Goal: Task Accomplishment & Management: Use online tool/utility

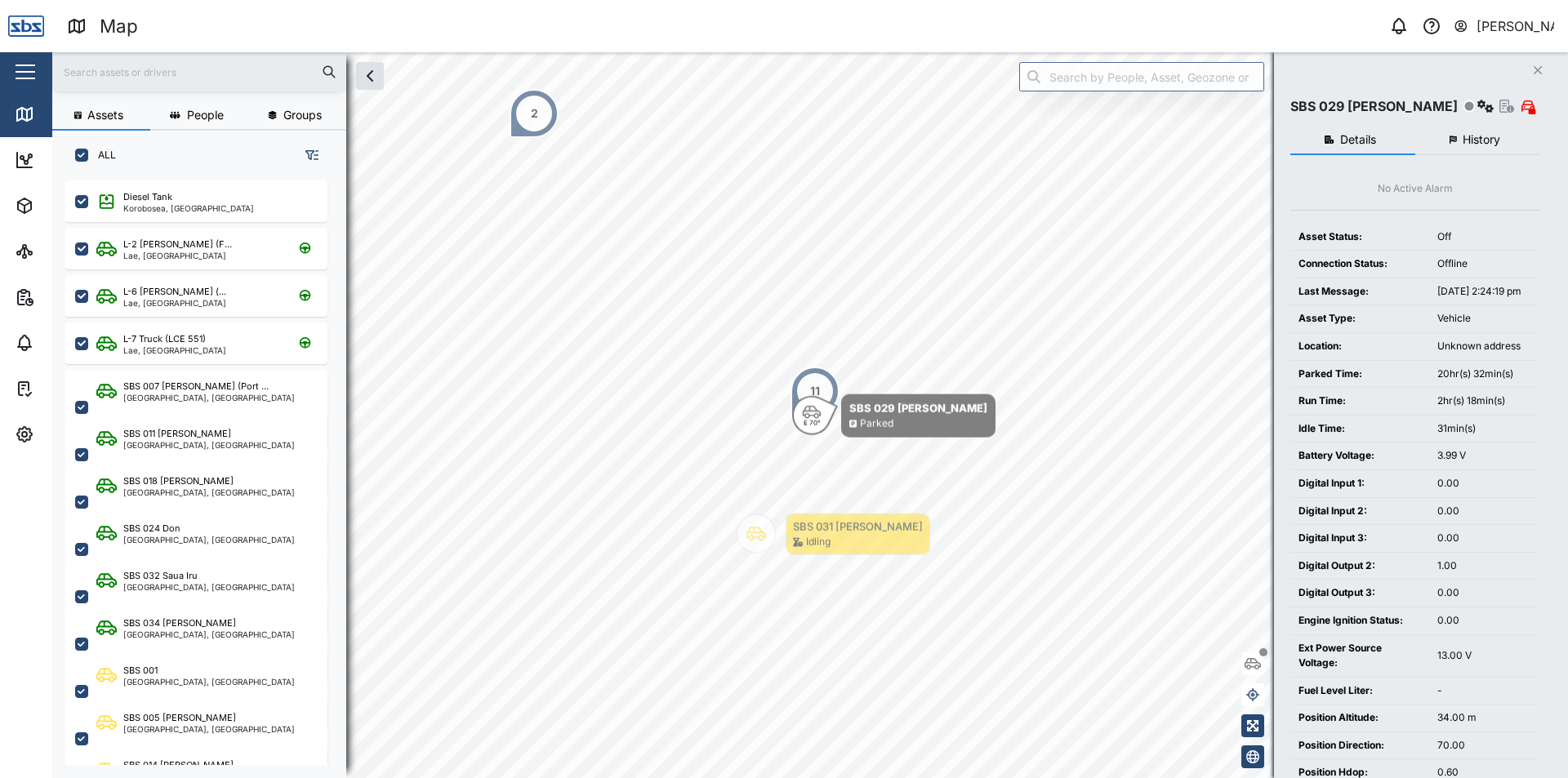
scroll to position [578, 256]
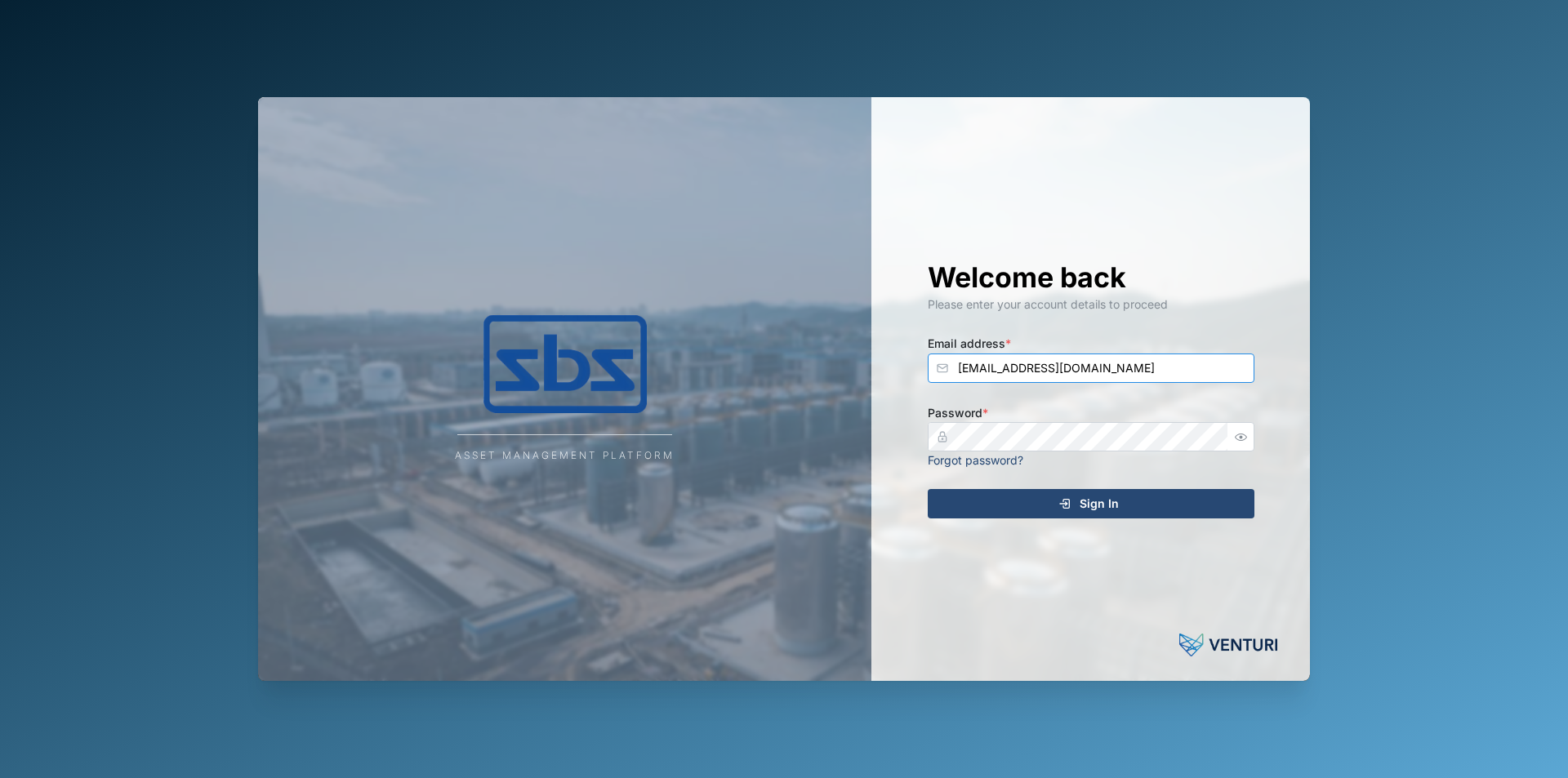
click at [1137, 375] on input "[EMAIL_ADDRESS][DOMAIN_NAME]" at bounding box center [1091, 368] width 327 height 29
type input "[EMAIL_ADDRESS][DOMAIN_NAME]"
click at [1232, 441] on button "button" at bounding box center [1241, 437] width 21 height 21
click at [1160, 498] on div "Sign In" at bounding box center [1089, 504] width 301 height 28
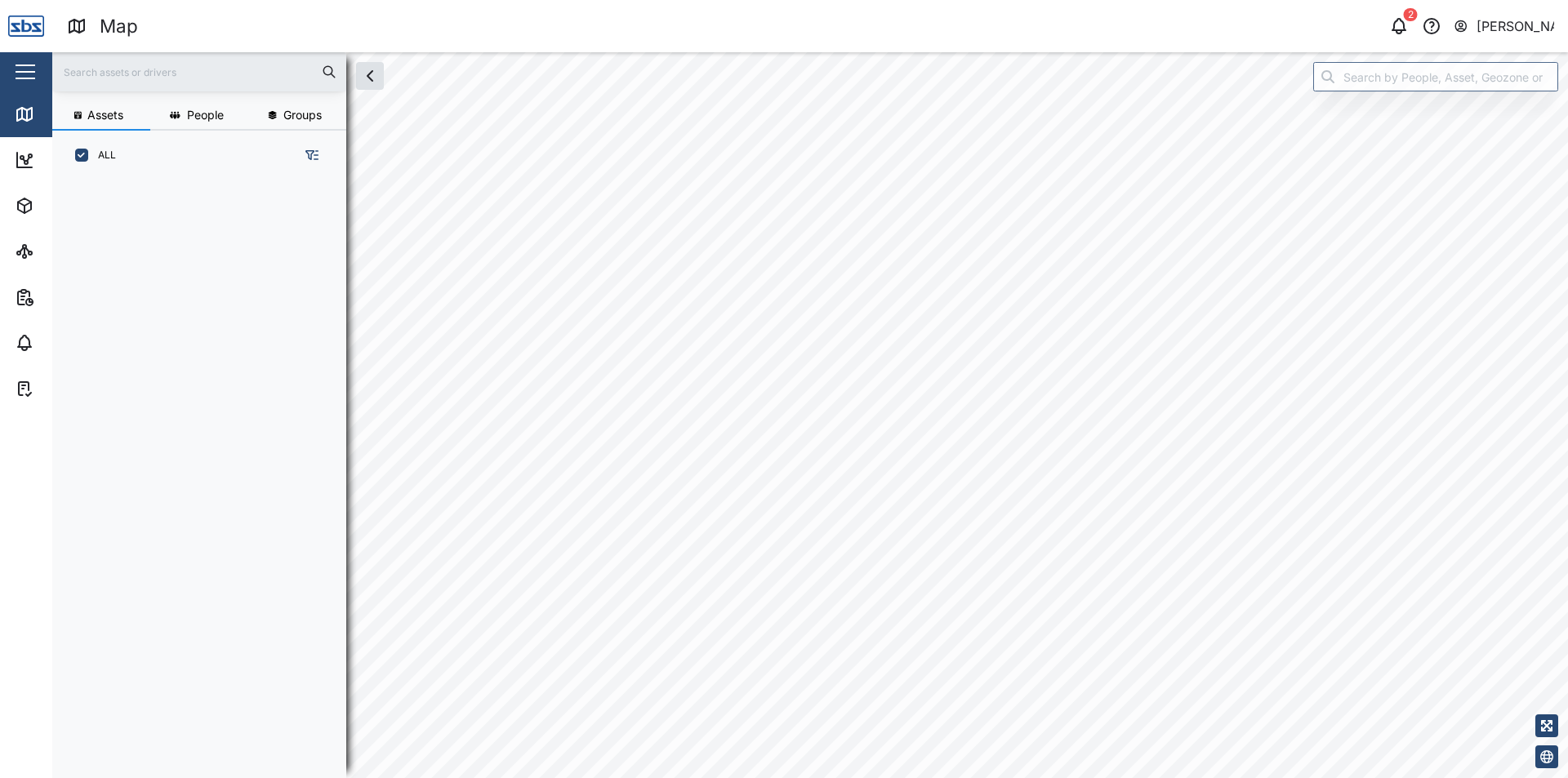
scroll to position [578, 256]
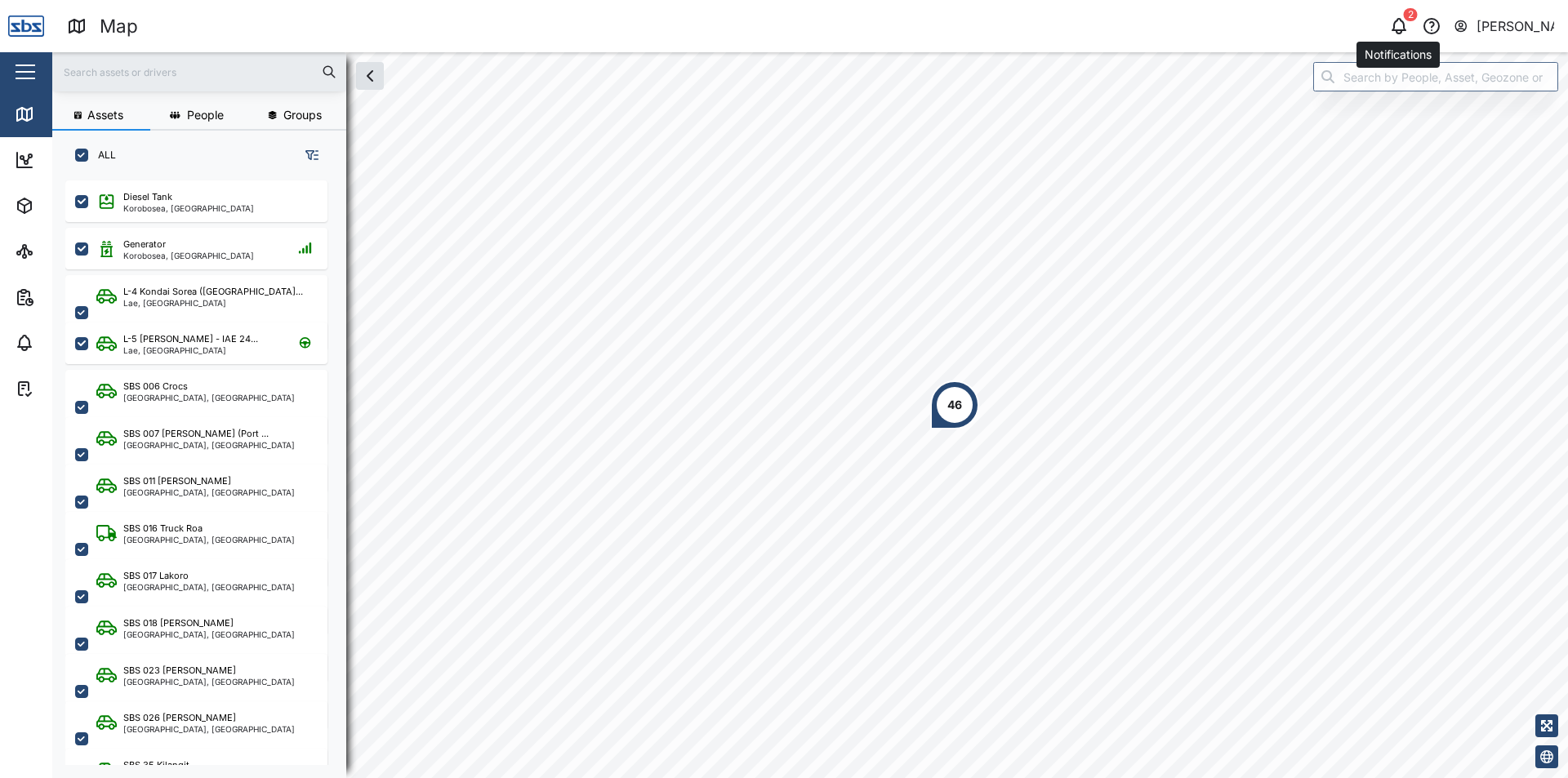
click at [1407, 28] on icon "button" at bounding box center [1399, 26] width 20 height 20
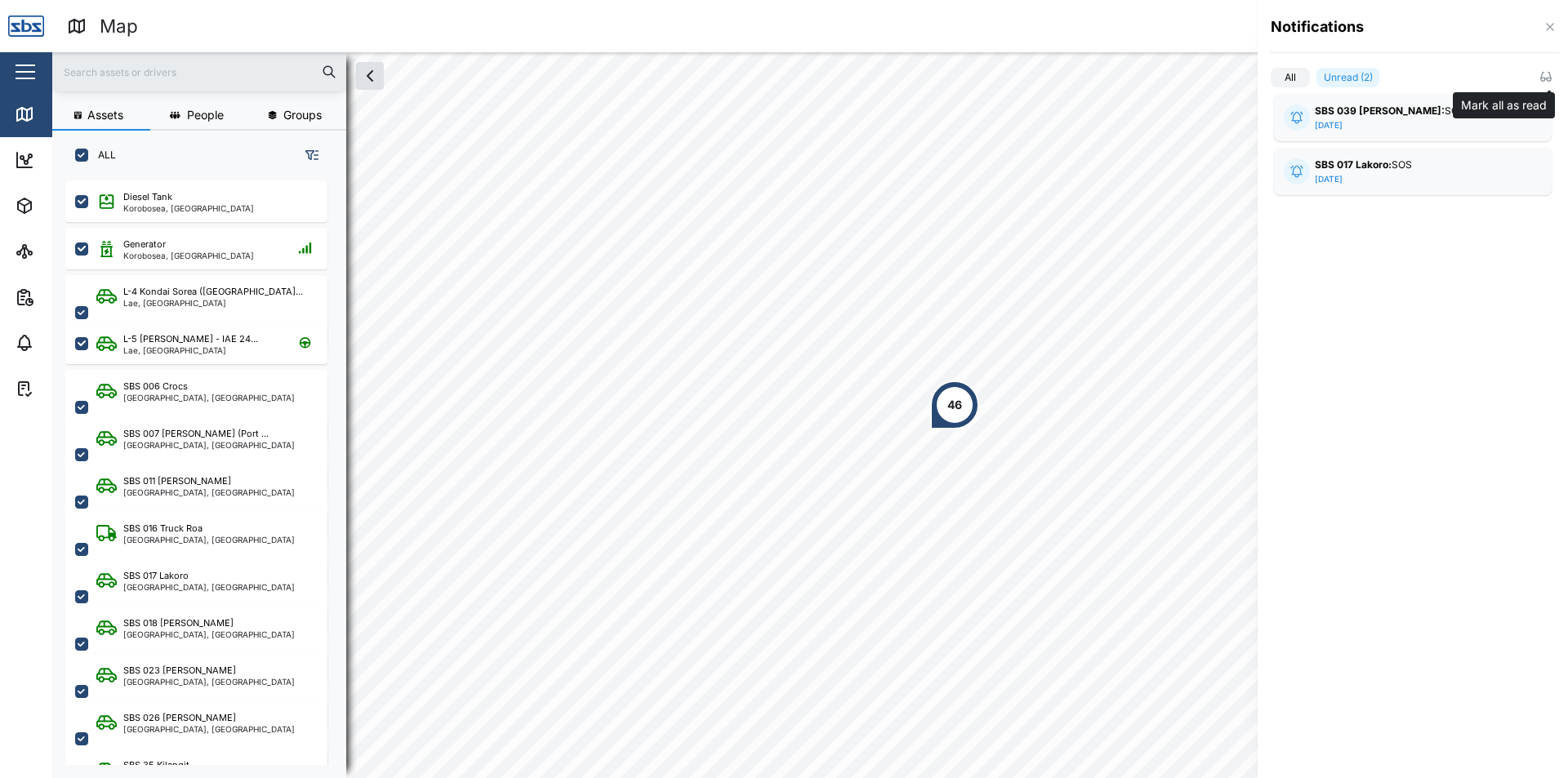
click at [1547, 73] on icon "button" at bounding box center [1546, 77] width 13 height 13
click at [847, 149] on div at bounding box center [784, 389] width 1568 height 778
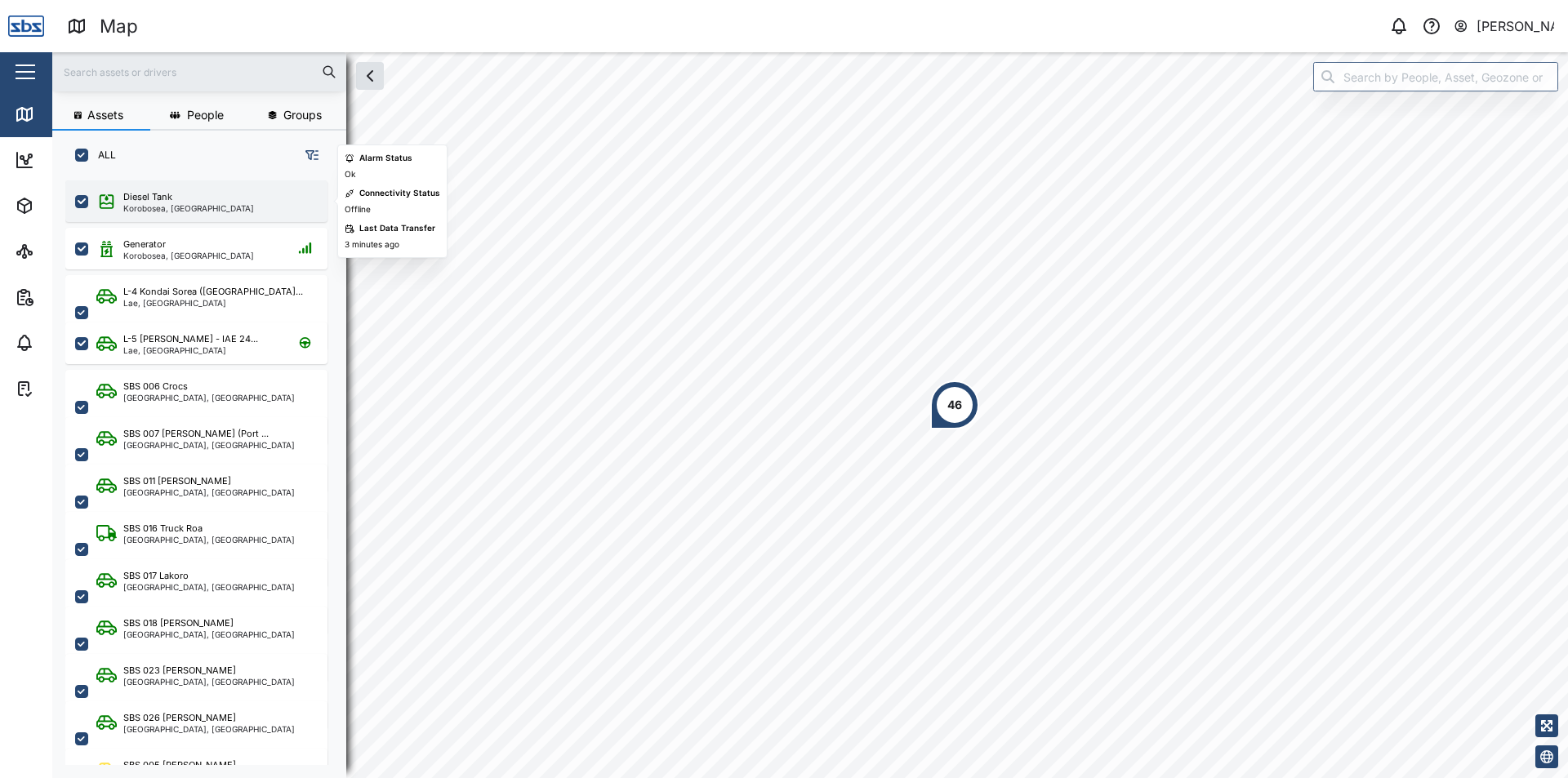
click at [216, 201] on div "Diesel Tank" at bounding box center [189, 197] width 131 height 14
